Goal: Check status: Check status

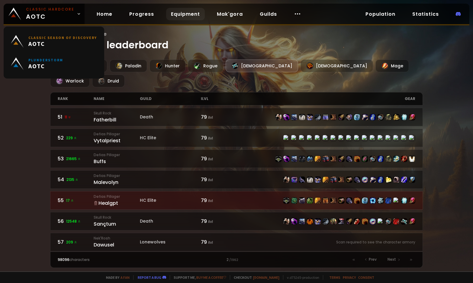
click at [59, 19] on span "Classic Hardcore AOTC" at bounding box center [50, 14] width 48 height 15
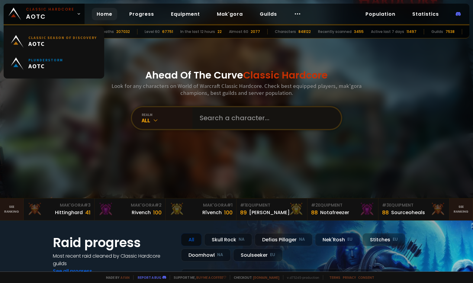
click at [211, 113] on input "text" at bounding box center [265, 118] width 138 height 22
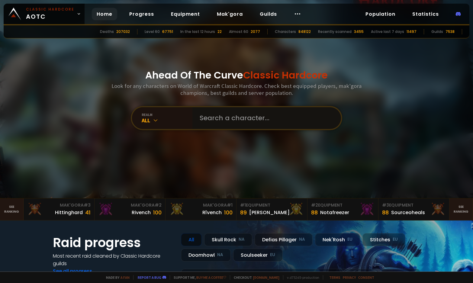
click at [282, 115] on input "text" at bounding box center [265, 118] width 138 height 22
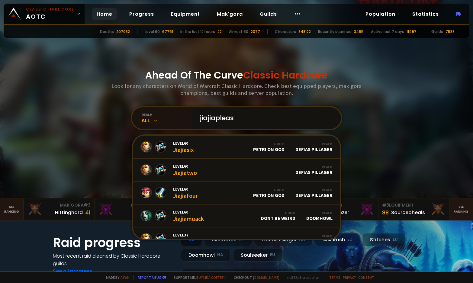
type input "jiajiaplease"
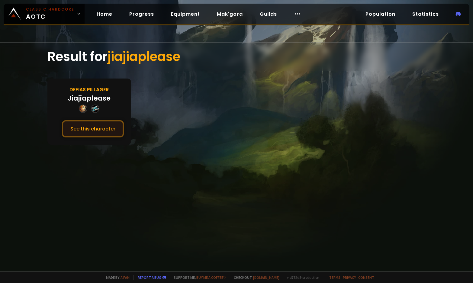
click at [100, 125] on button "See this character" at bounding box center [93, 128] width 62 height 17
